Goal: Find contact information: Find contact information

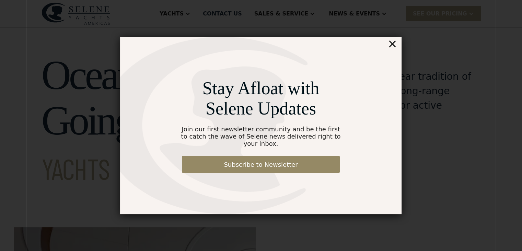
click at [396, 47] on div "×" at bounding box center [393, 44] width 10 height 14
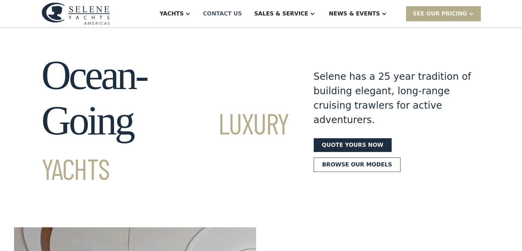
click at [242, 12] on div "Contact US" at bounding box center [222, 14] width 39 height 8
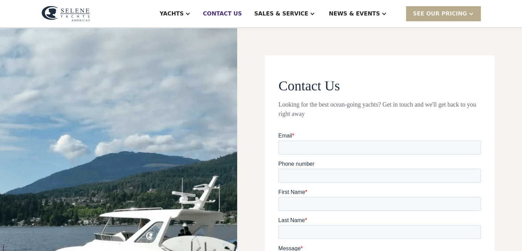
click at [242, 17] on div "Contact US" at bounding box center [222, 14] width 39 height 8
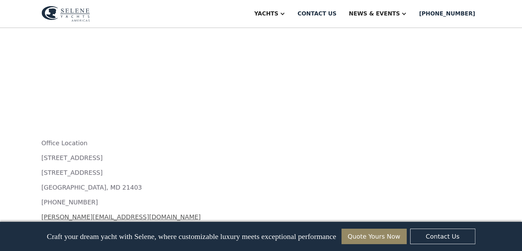
scroll to position [820, 0]
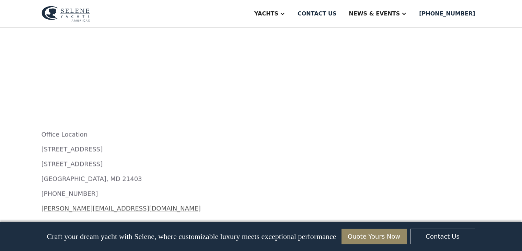
drag, startPoint x: 42, startPoint y: 82, endPoint x: 104, endPoint y: 81, distance: 62.8
click at [104, 159] on p "[STREET_ADDRESS]" at bounding box center [261, 163] width 439 height 9
copy p "[STREET_ADDRESS]"
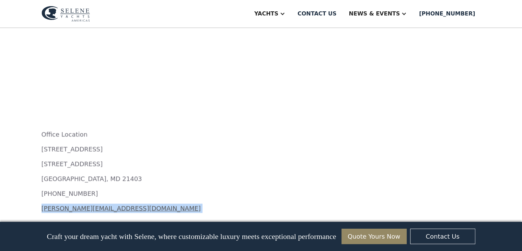
drag, startPoint x: 35, startPoint y: 128, endPoint x: 142, endPoint y: 132, distance: 107.9
copy div "[PERSON_NAME][EMAIL_ADDRESS][DOMAIN_NAME] ‍"
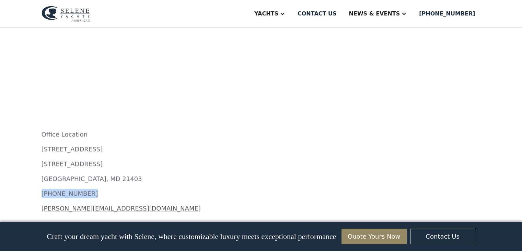
drag, startPoint x: 39, startPoint y: 113, endPoint x: 91, endPoint y: 109, distance: 51.3
copy p "[PHONE_NUMBER]"
